Goal: Navigation & Orientation: Go to known website

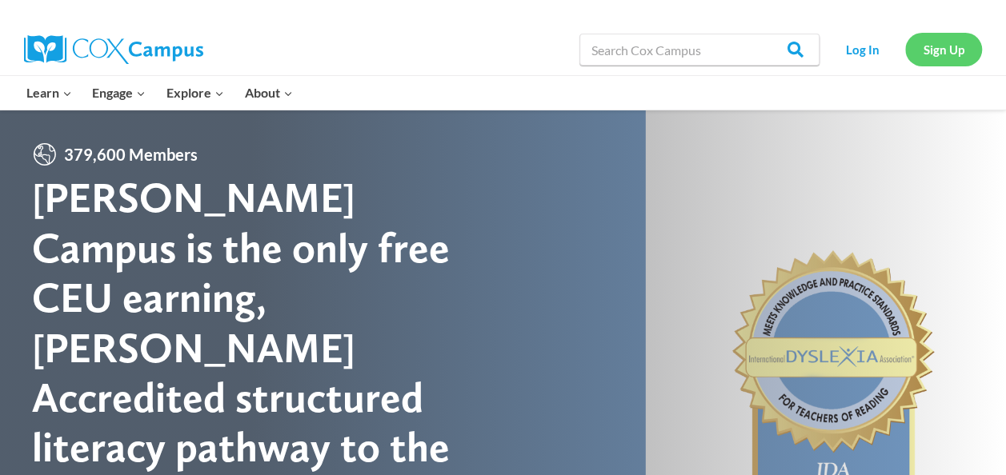
click at [943, 47] on link "Sign Up" at bounding box center [943, 49] width 77 height 33
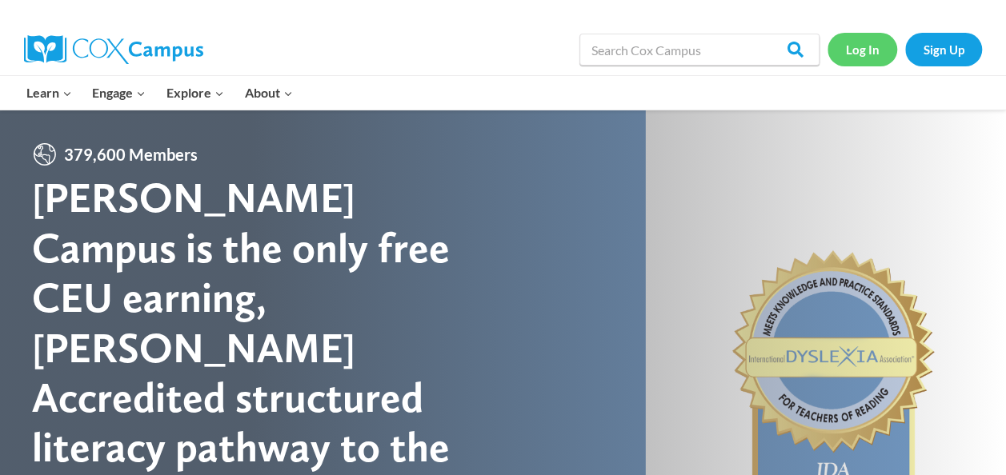
click at [859, 48] on link "Log In" at bounding box center [863, 49] width 70 height 33
click at [868, 42] on link "Log In" at bounding box center [863, 49] width 70 height 33
